Goal: Transaction & Acquisition: Purchase product/service

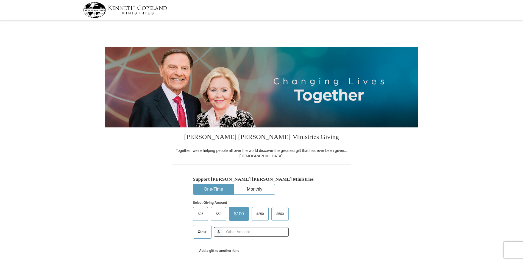
select select "FL"
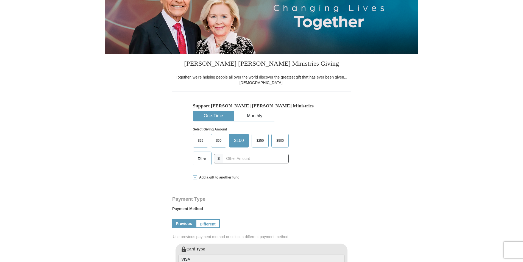
scroll to position [76, 0]
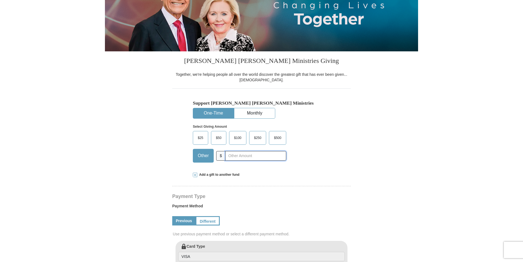
click at [224, 158] on div "Other $" at bounding box center [239, 156] width 93 height 14
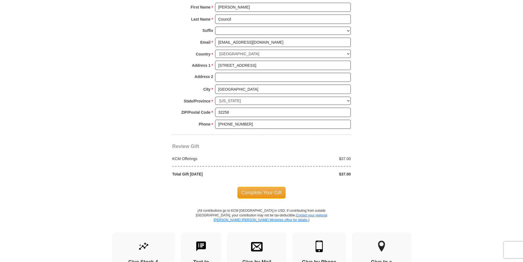
scroll to position [383, 0]
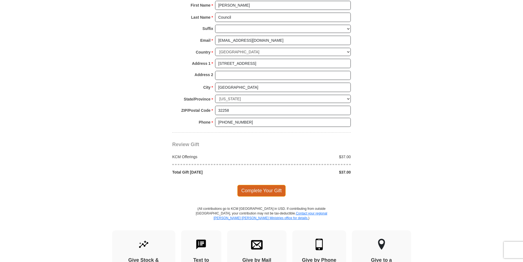
type input "37.00"
click at [263, 192] on span "Complete Your Gift" at bounding box center [261, 191] width 49 height 12
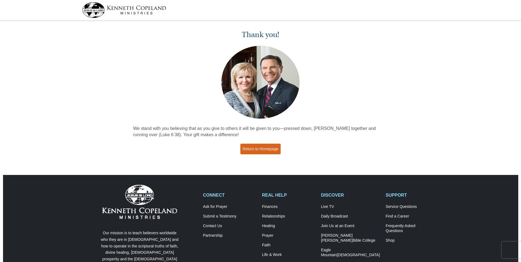
click at [265, 145] on link "Return to Homepage" at bounding box center [260, 149] width 41 height 11
